Goal: Task Accomplishment & Management: Manage account settings

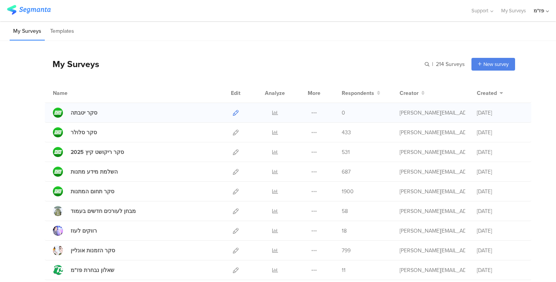
click at [233, 112] on icon at bounding box center [236, 113] width 6 height 6
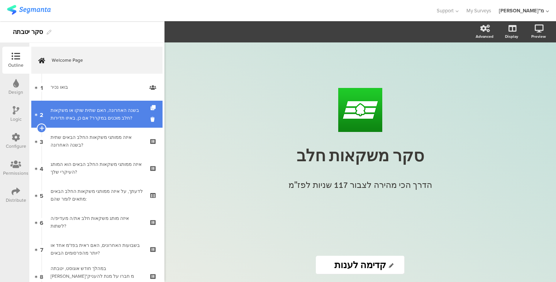
click at [73, 105] on link "2 בשנה האחרונה, האם שתית שוקו או משקאות חלב מוכנים במקרר? אם כן, באיזו תדירות?" at bounding box center [96, 114] width 131 height 27
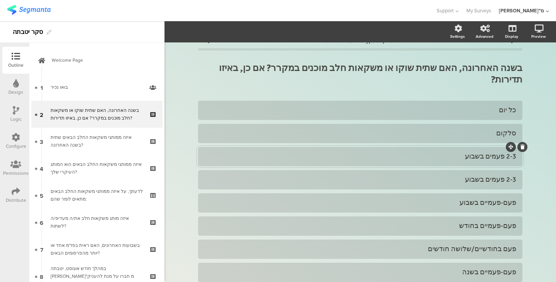
scroll to position [14, 0]
click at [521, 121] on icon at bounding box center [522, 123] width 4 height 5
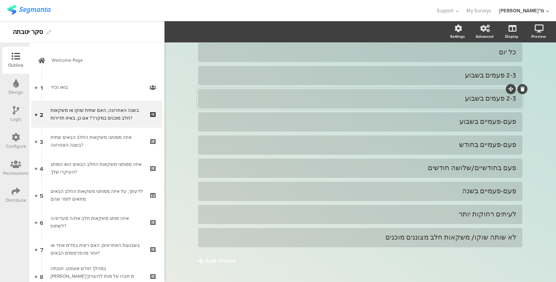
scroll to position [79, 0]
